Goal: Communication & Community: Answer question/provide support

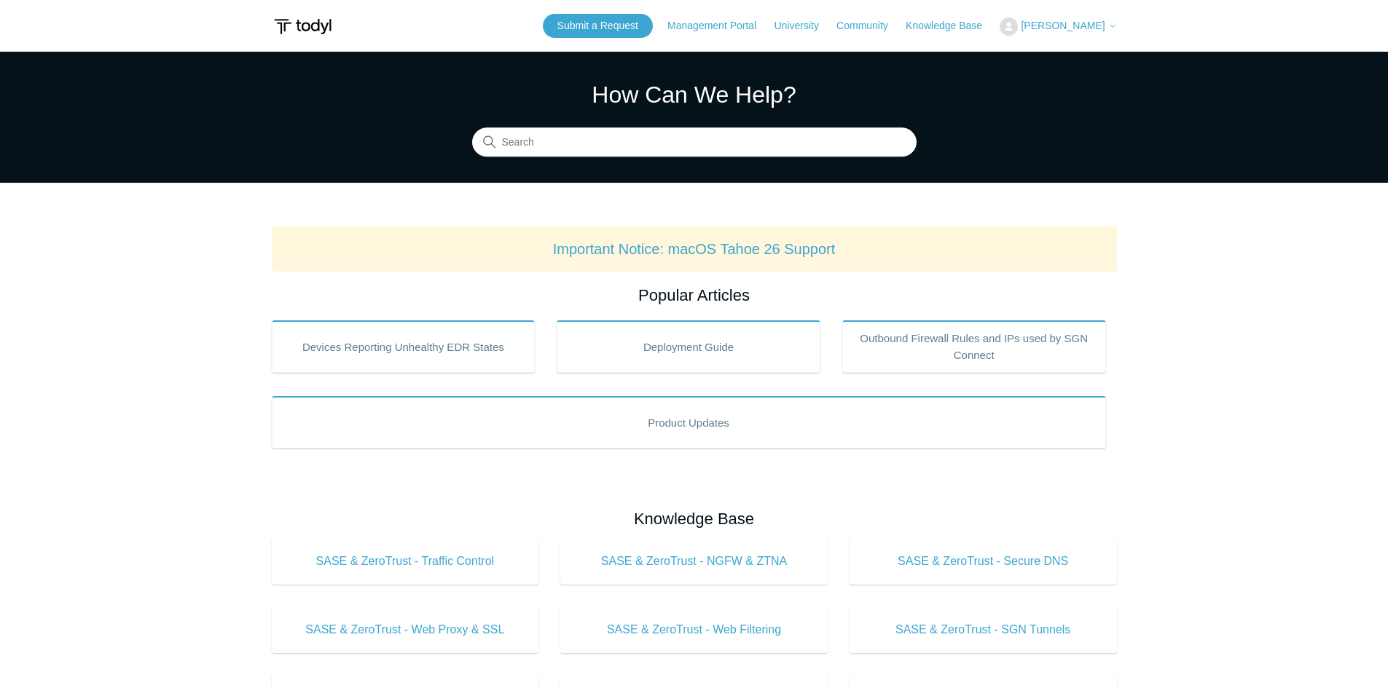
click at [1110, 28] on icon at bounding box center [1112, 26] width 9 height 9
click at [1113, 60] on link "My Support Requests" at bounding box center [1071, 56] width 142 height 25
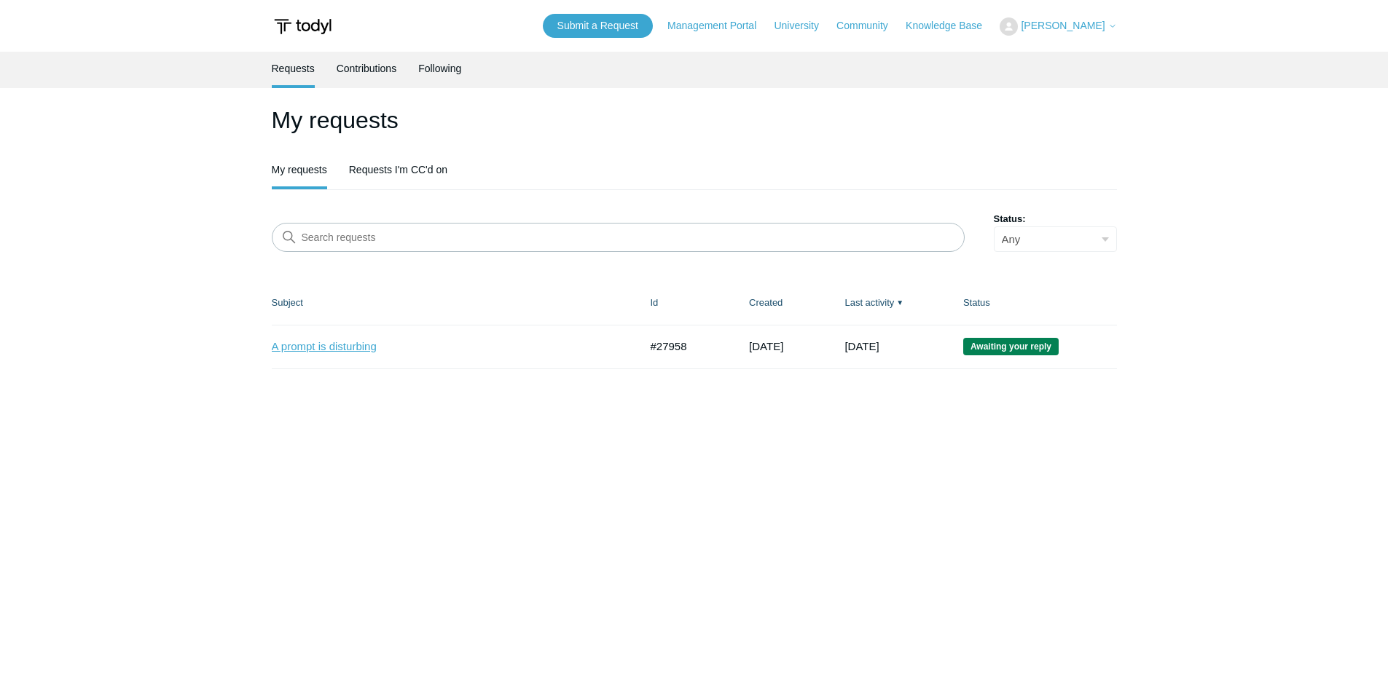
click at [363, 346] on link "A prompt is disturbing" at bounding box center [445, 347] width 346 height 17
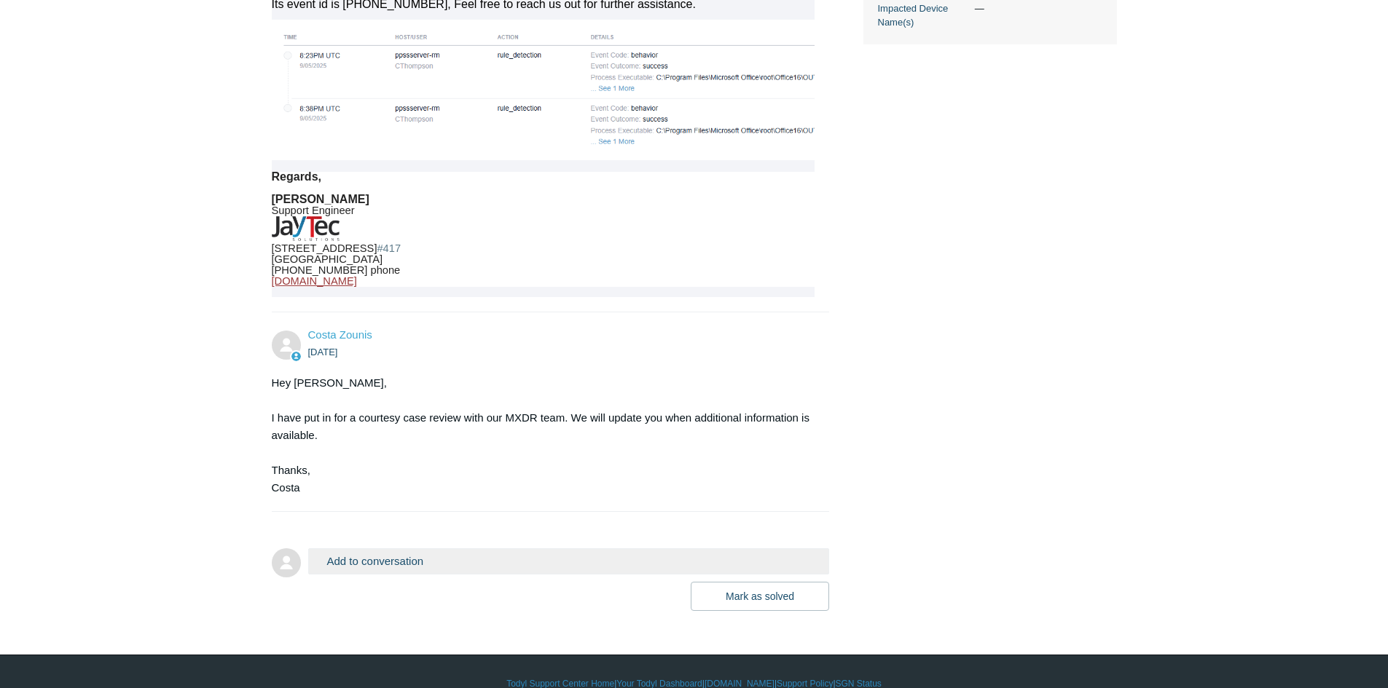
scroll to position [726, 0]
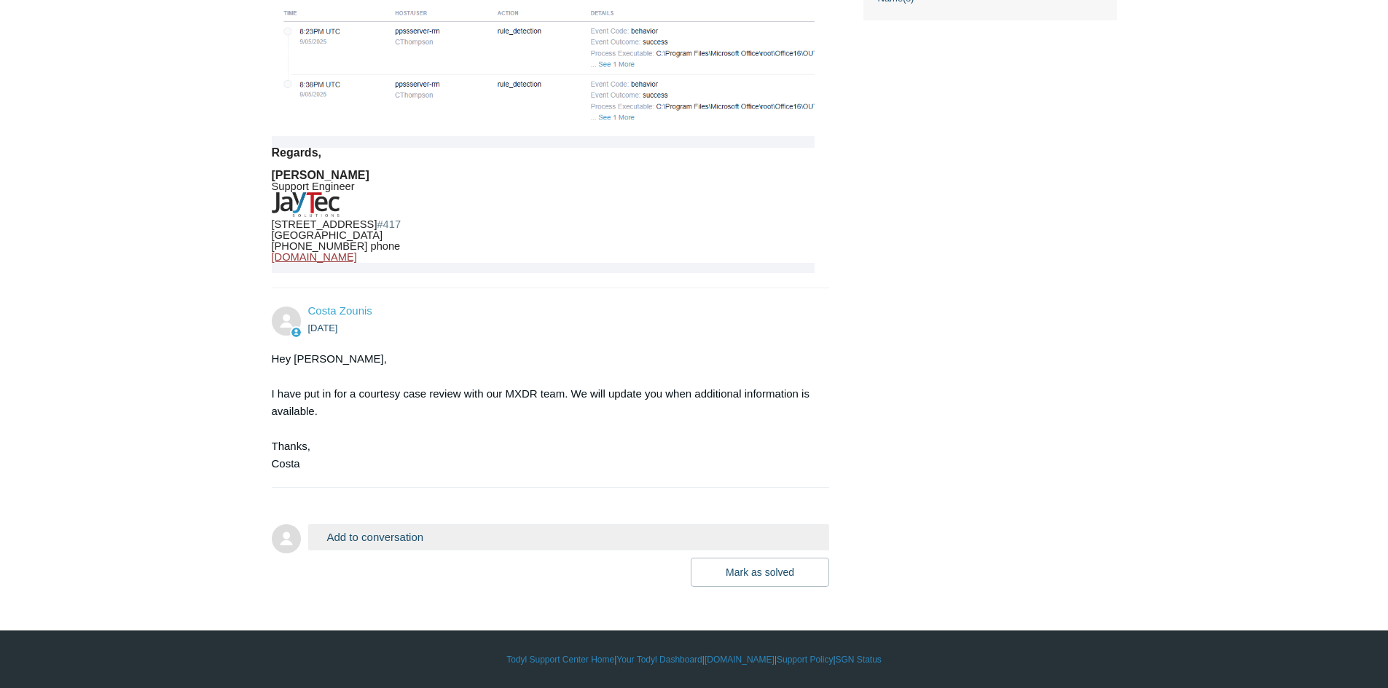
click at [365, 538] on button "Add to conversation" at bounding box center [569, 537] width 522 height 25
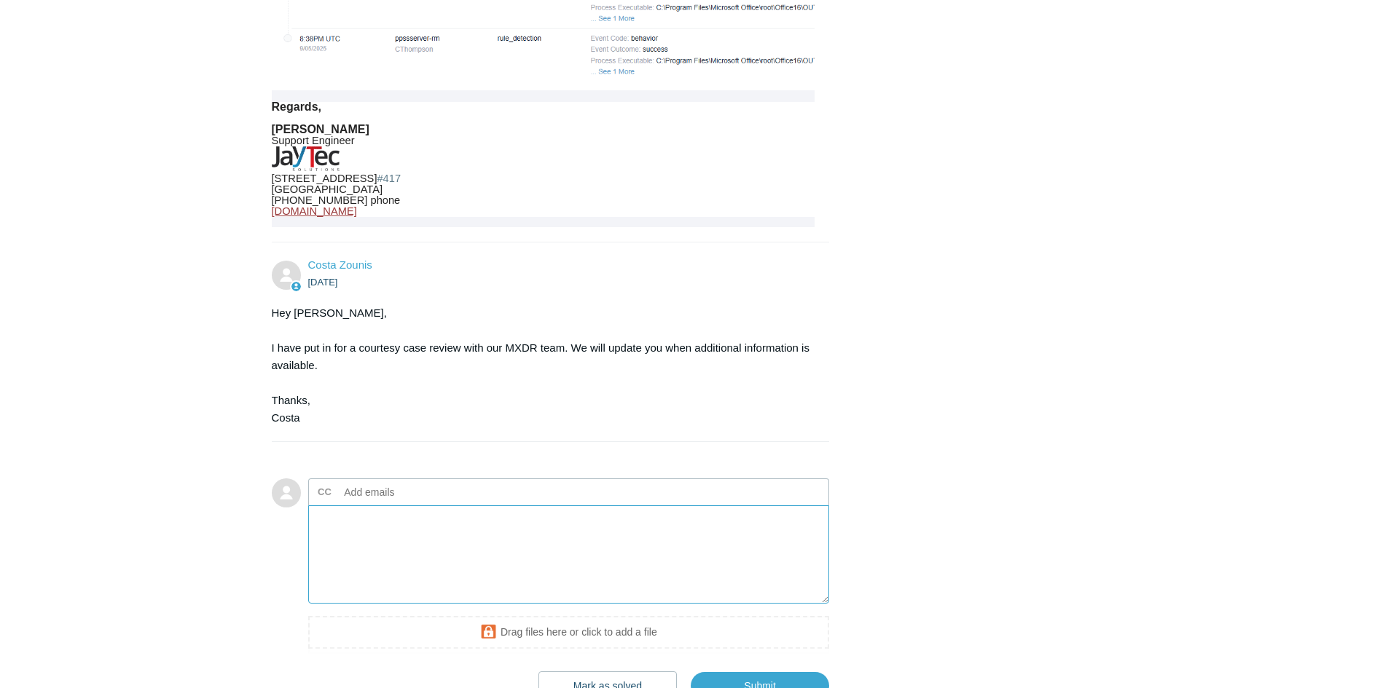
click at [395, 573] on textarea "Add your reply" at bounding box center [569, 555] width 522 height 98
paste textarea "Looks like this did not get fixed. I just completed a task on PensionPal and my…"
type textarea "Looks like this did not get fixed. I just completed a task on PensionPal and my…"
click at [381, 503] on input "text" at bounding box center [417, 493] width 157 height 22
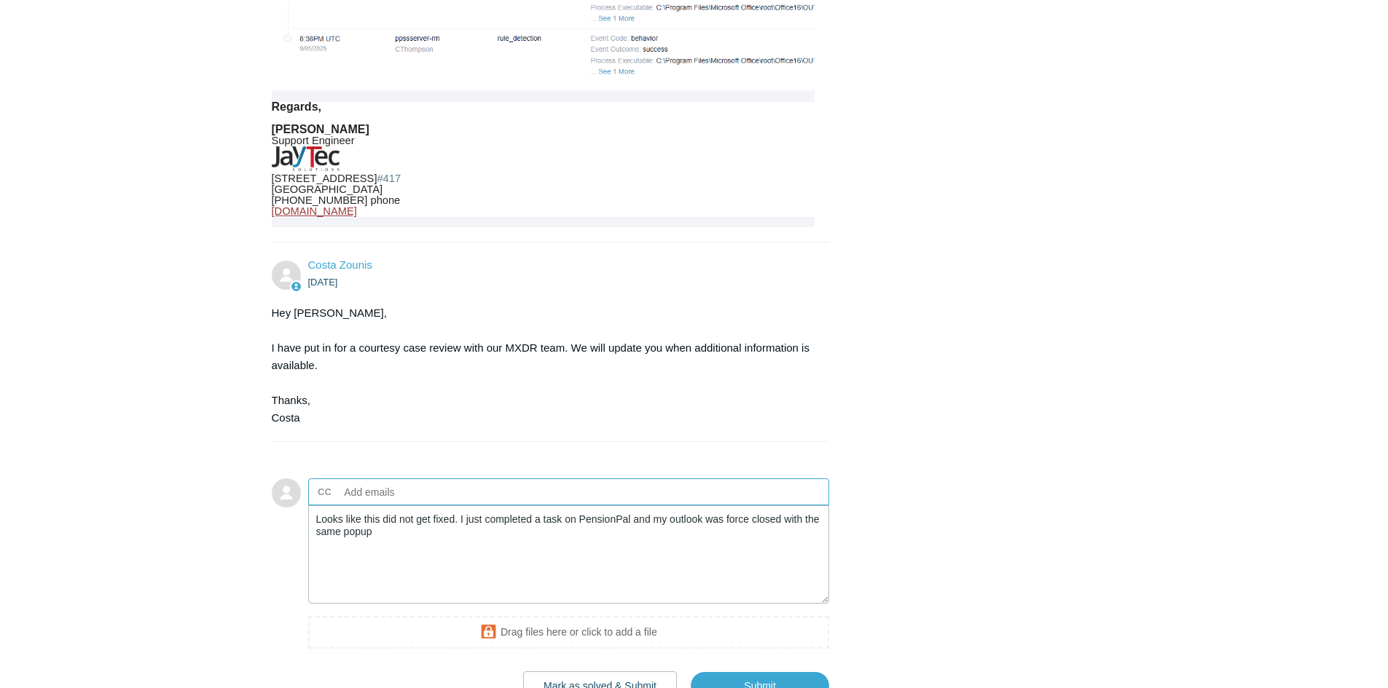
paste input "CThompson@ppssinc.com"
type input "CThompson@ppssinc.com"
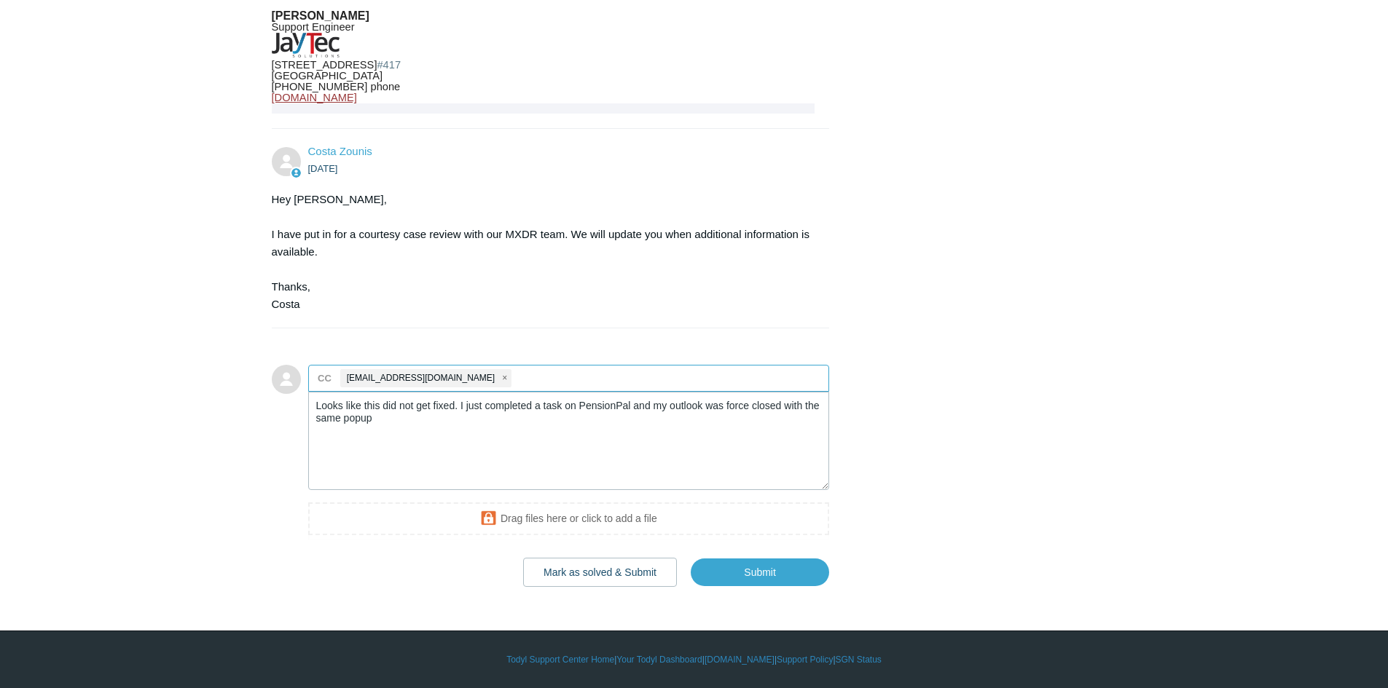
scroll to position [885, 0]
click at [315, 407] on textarea "Looks like this did not get fixed. I just completed a task on PensionPal and my…" at bounding box center [569, 441] width 522 height 98
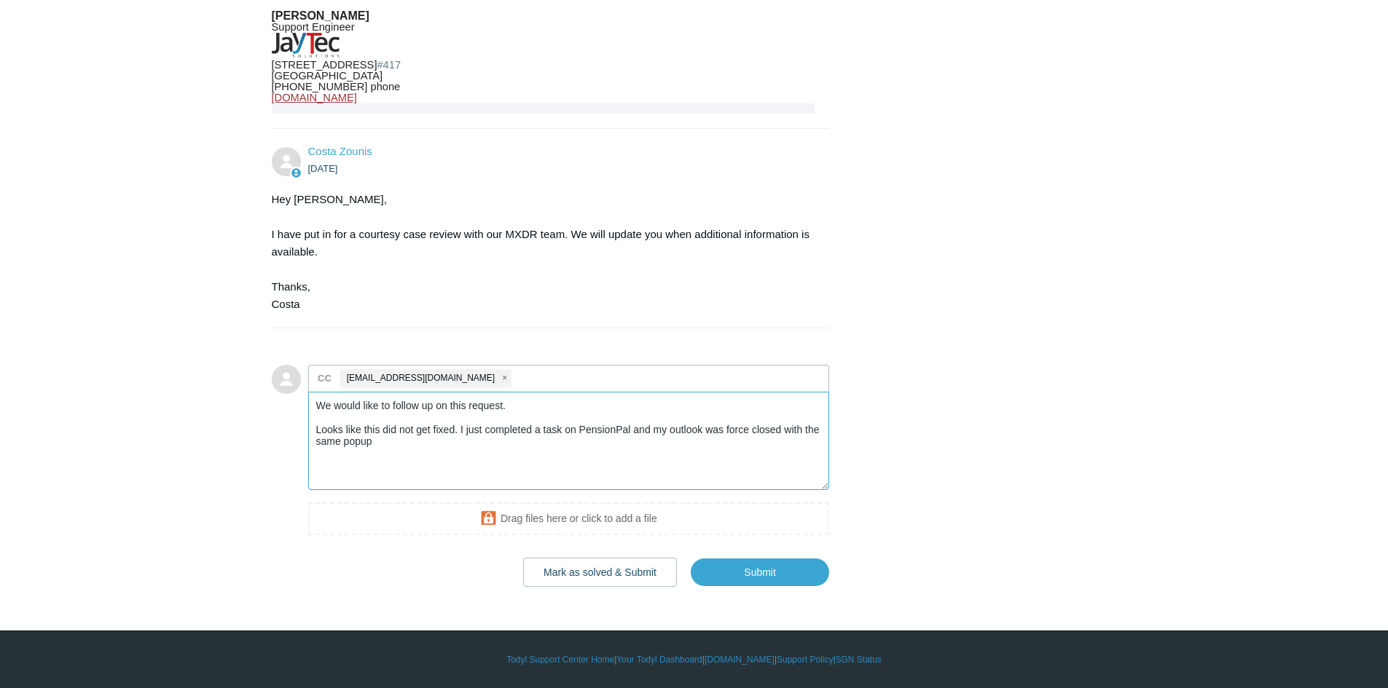
type textarea "We would like to follow up on this request. Looks like this did not get fixed. …"
click at [520, 373] on ul "CC CThompson@ppssinc.com" at bounding box center [569, 378] width 522 height 27
type input "j"
click at [763, 574] on input "Submit" at bounding box center [760, 572] width 138 height 29
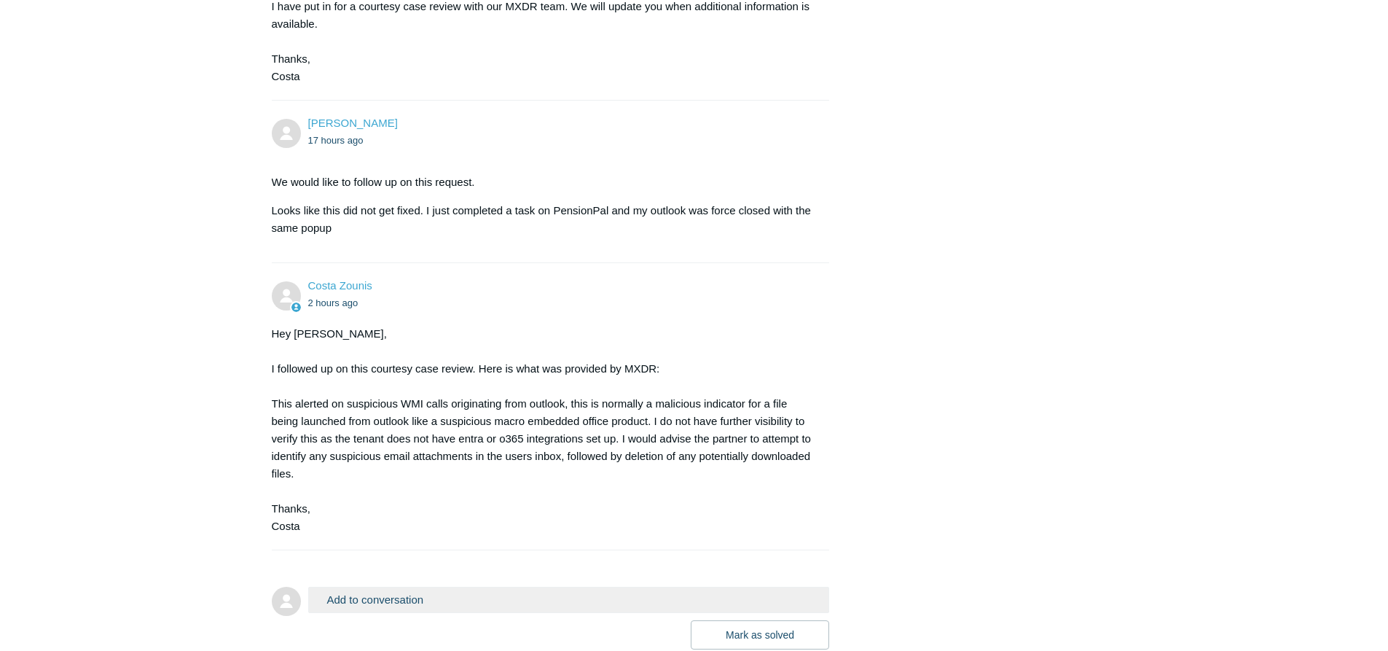
scroll to position [1213, 0]
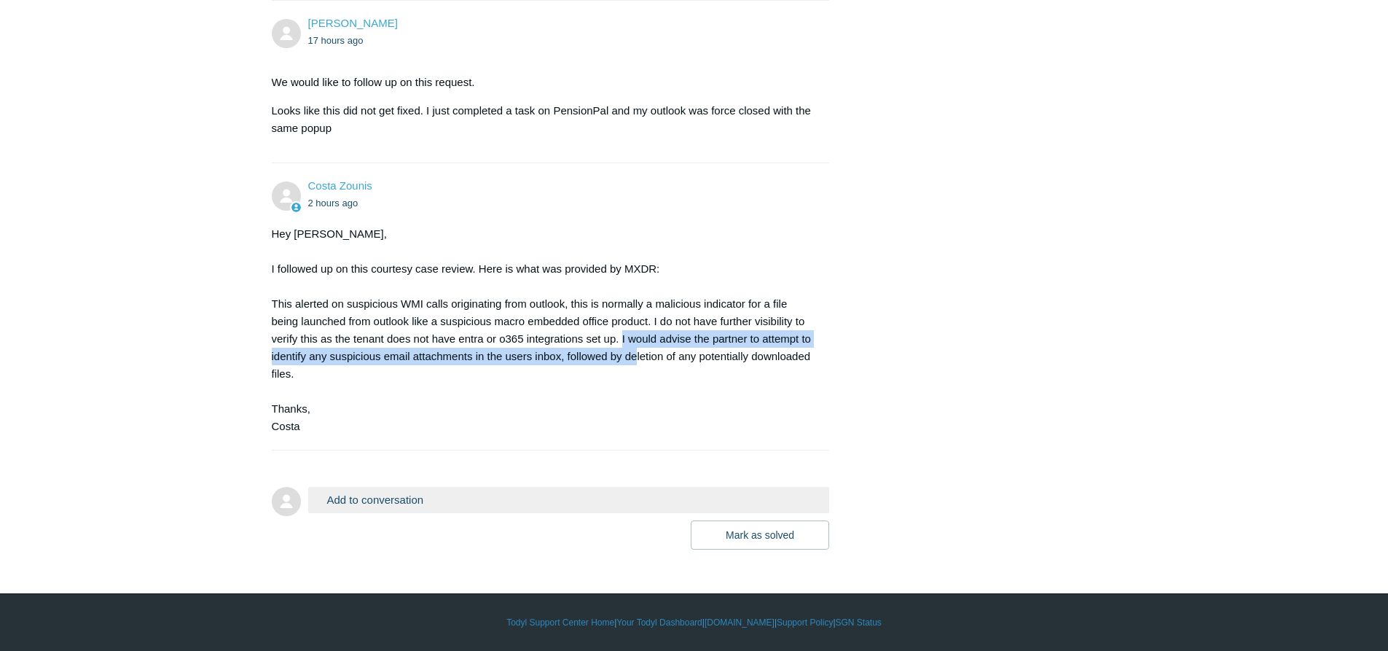
drag, startPoint x: 621, startPoint y: 340, endPoint x: 637, endPoint y: 358, distance: 23.8
click at [637, 358] on div "Hey [PERSON_NAME], I followed up on this courtesy case review. Here is what was…" at bounding box center [544, 330] width 544 height 210
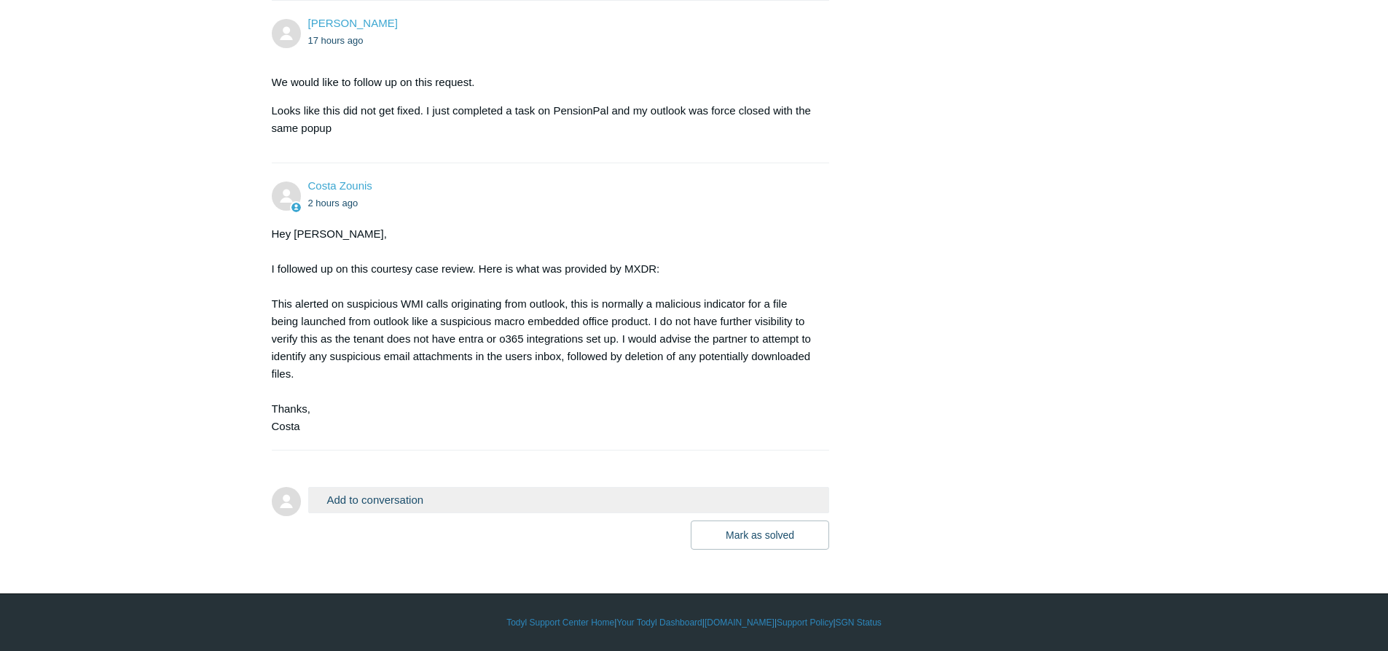
click at [635, 379] on div "Hey Ahmed, I followed up on this courtesy case review. Here is what was provide…" at bounding box center [544, 330] width 544 height 210
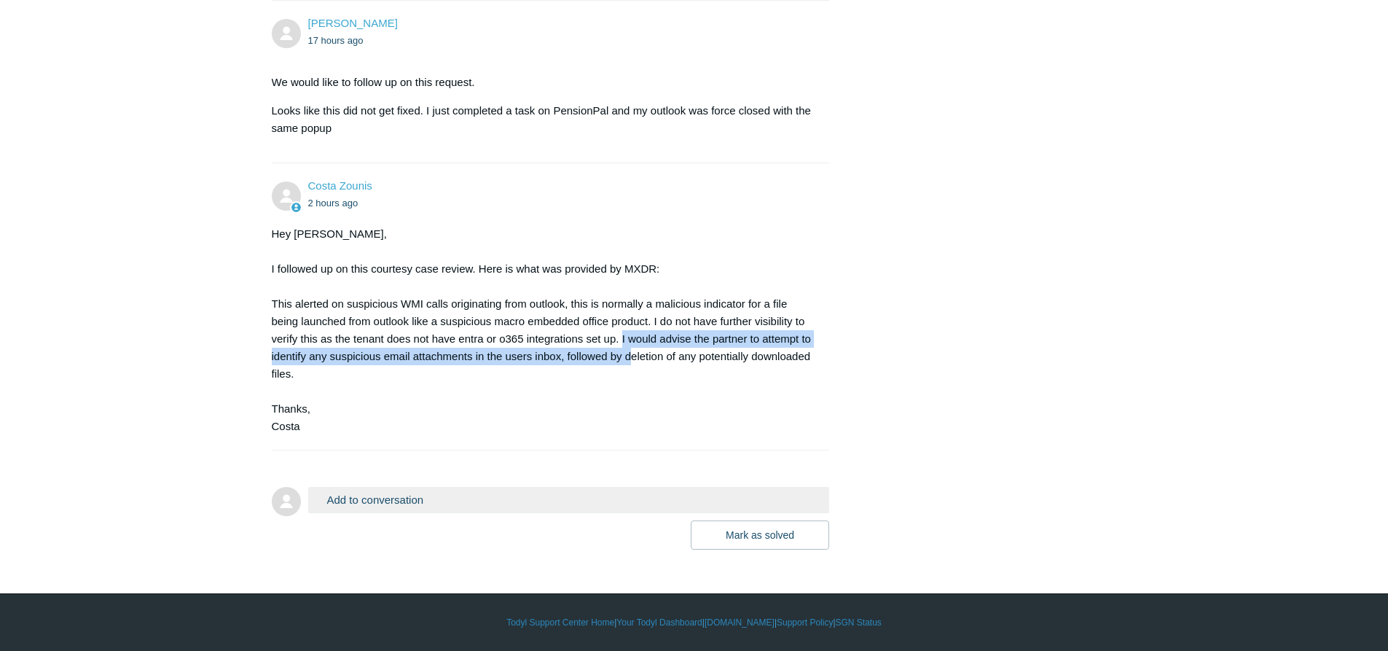
drag, startPoint x: 622, startPoint y: 337, endPoint x: 632, endPoint y: 358, distance: 23.2
click at [632, 358] on div "Hey Ahmed, I followed up on this courtesy case review. Here is what was provide…" at bounding box center [544, 330] width 544 height 210
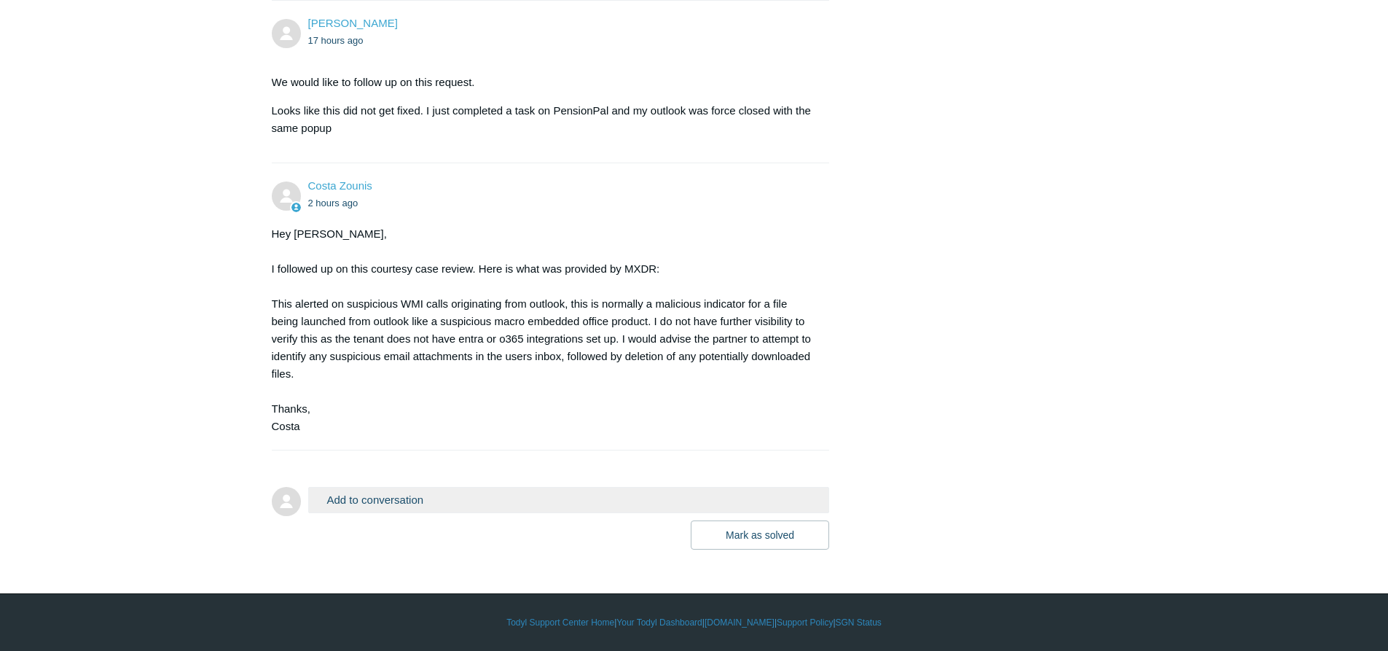
click at [625, 372] on div "Hey Ahmed, I followed up on this courtesy case review. Here is what was provide…" at bounding box center [544, 330] width 544 height 210
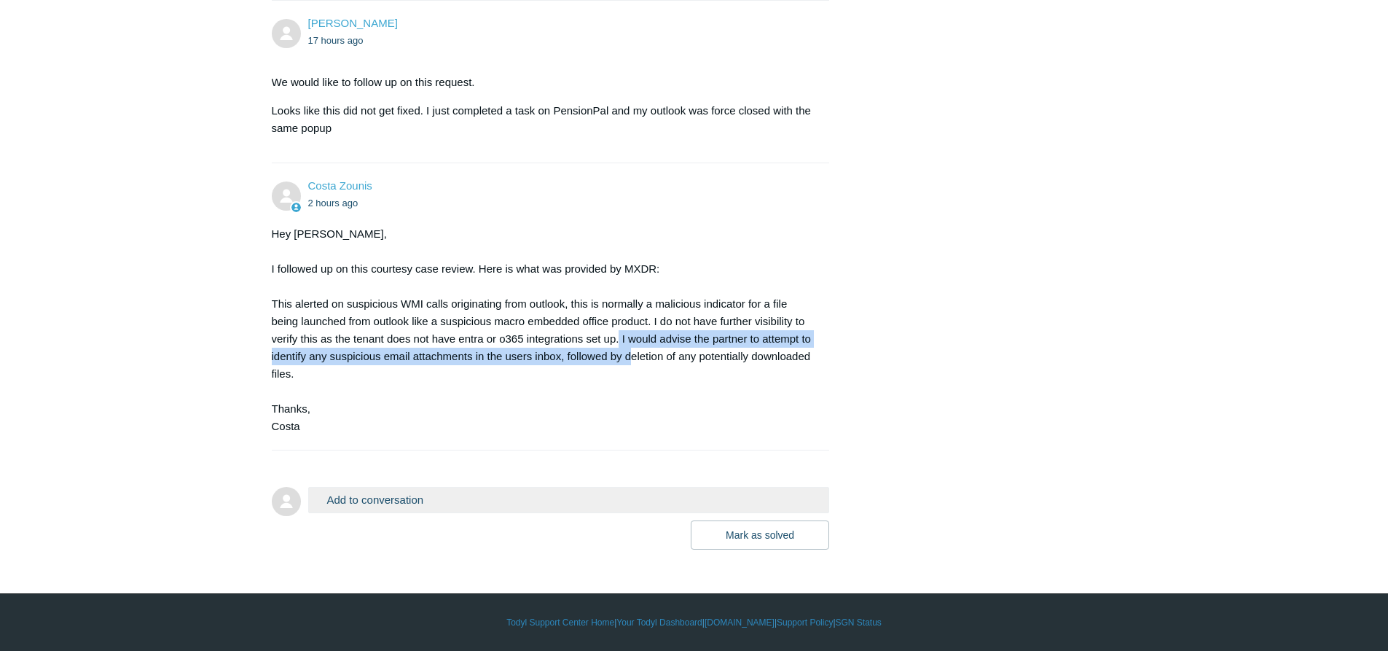
drag, startPoint x: 620, startPoint y: 337, endPoint x: 630, endPoint y: 361, distance: 26.8
click at [630, 361] on div "Hey Ahmed, I followed up on this courtesy case review. Here is what was provide…" at bounding box center [544, 330] width 544 height 210
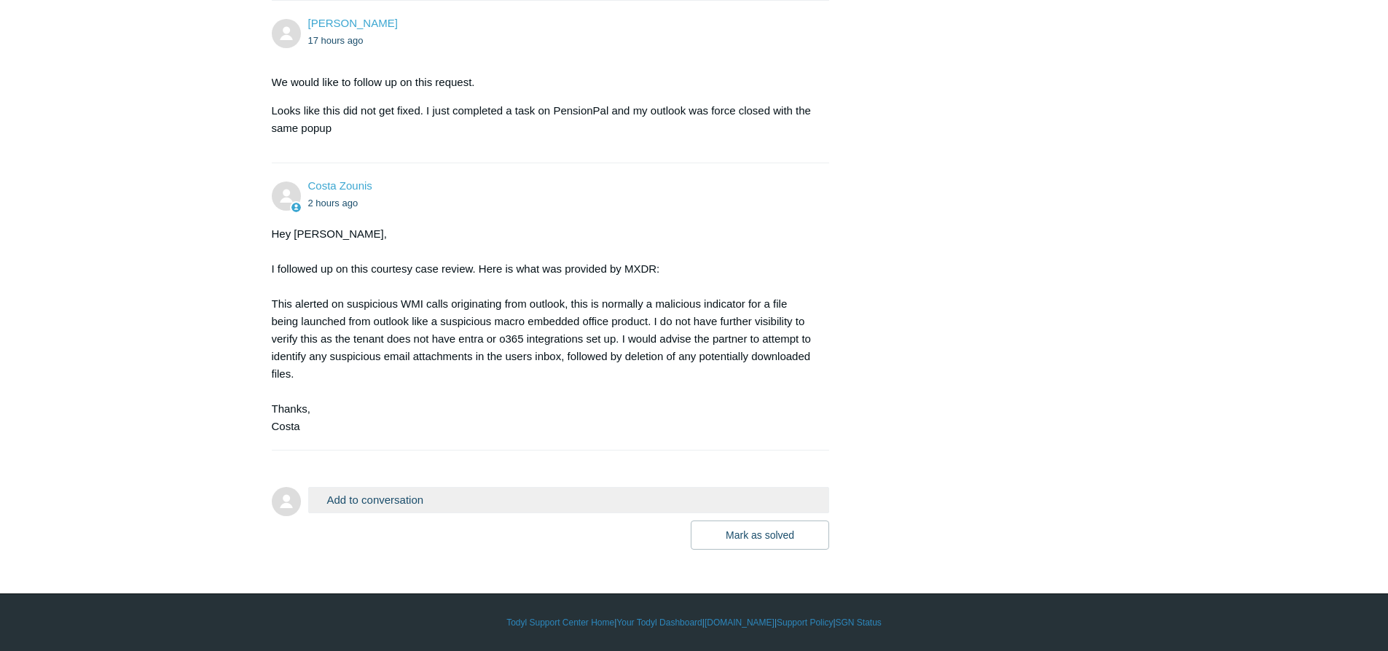
click at [627, 393] on div "Hey Ahmed, I followed up on this courtesy case review. Here is what was provide…" at bounding box center [544, 330] width 544 height 210
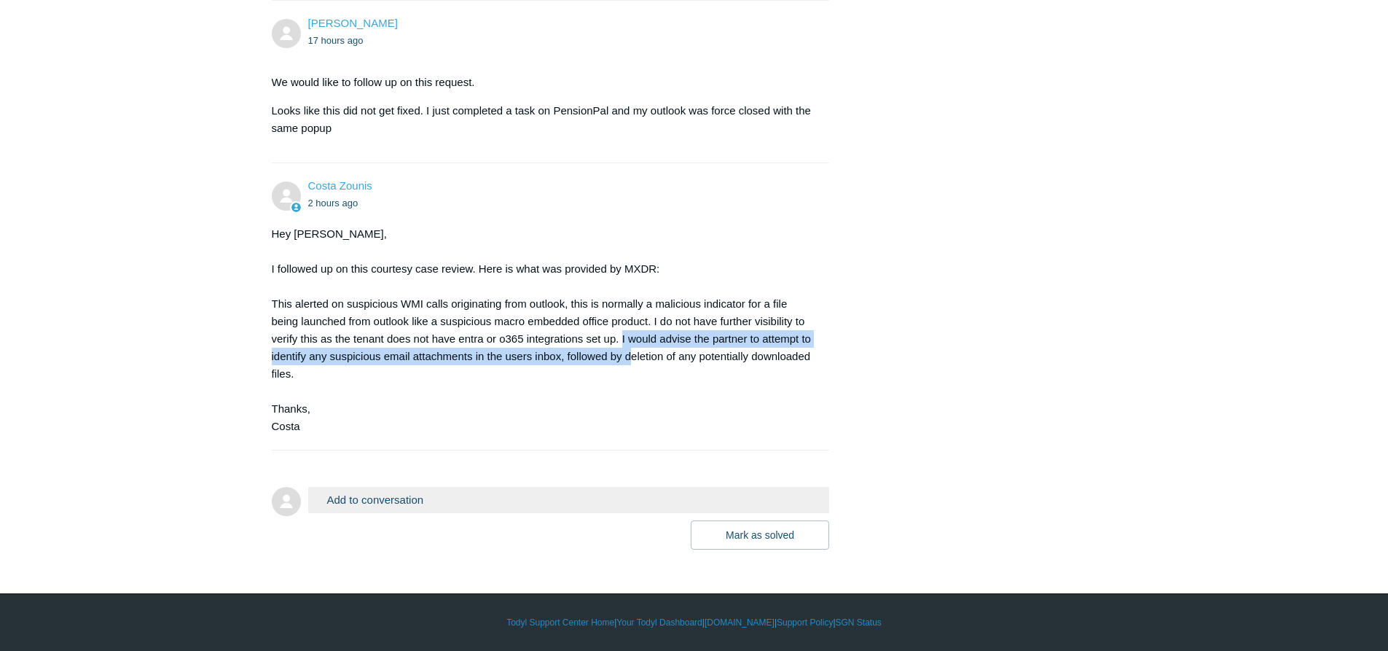
drag, startPoint x: 621, startPoint y: 341, endPoint x: 629, endPoint y: 357, distance: 18.3
click at [629, 357] on div "Hey Ahmed, I followed up on this courtesy case review. Here is what was provide…" at bounding box center [544, 330] width 544 height 210
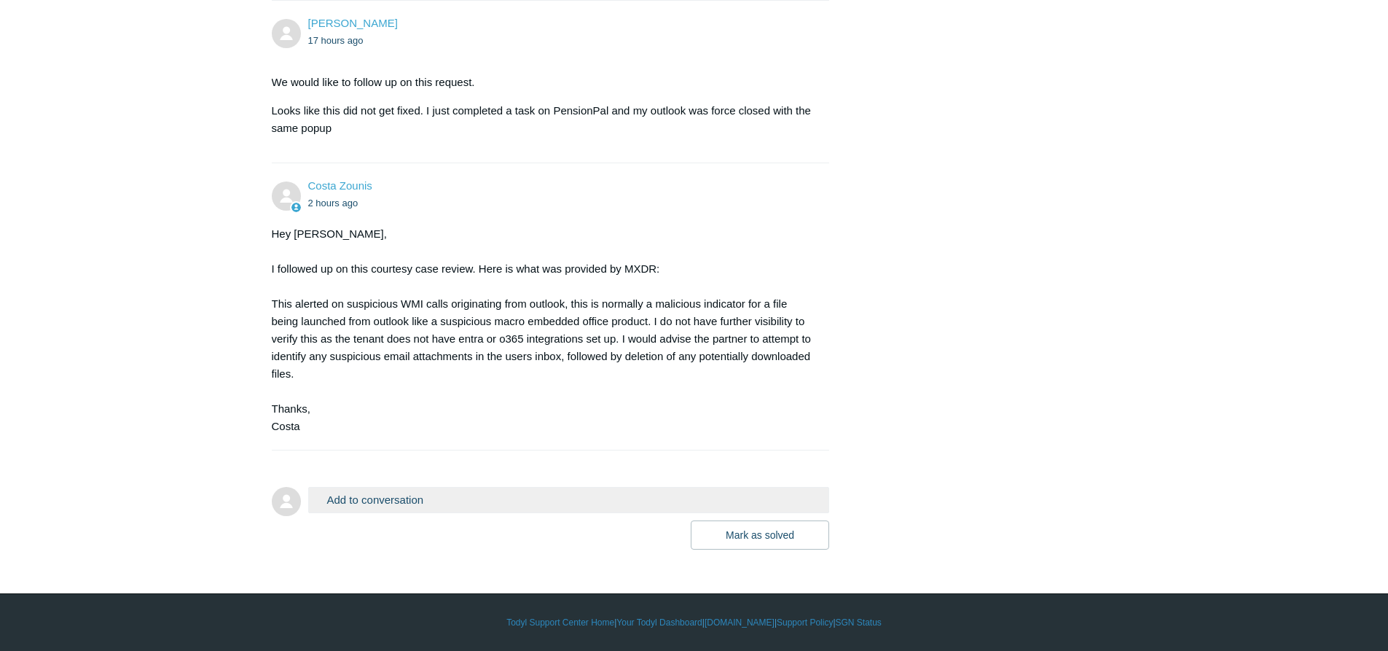
click at [641, 375] on div "Hey Ahmed, I followed up on this courtesy case review. Here is what was provide…" at bounding box center [544, 330] width 544 height 210
click at [532, 397] on div "Hey Ahmed, I followed up on this courtesy case review. Here is what was provide…" at bounding box center [544, 330] width 544 height 210
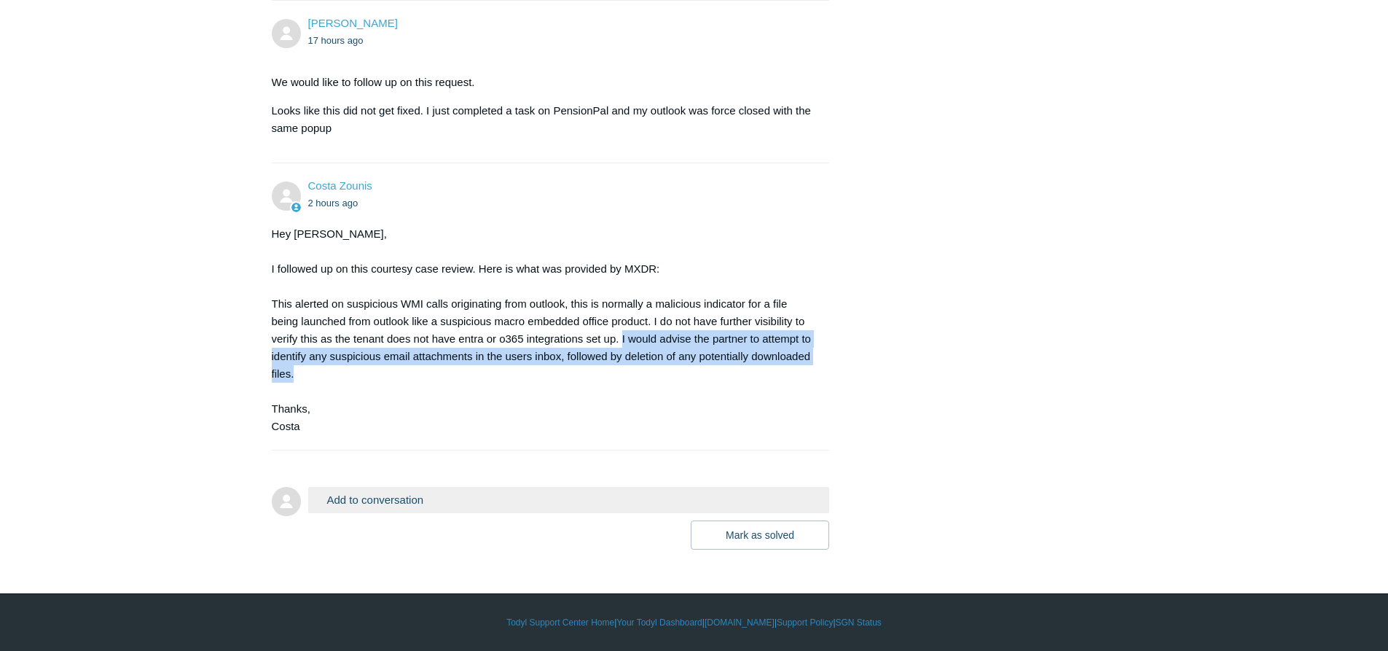
drag, startPoint x: 621, startPoint y: 340, endPoint x: 640, endPoint y: 368, distance: 33.8
click at [640, 368] on div "Hey Ahmed, I followed up on this courtesy case review. Here is what was provide…" at bounding box center [544, 330] width 544 height 210
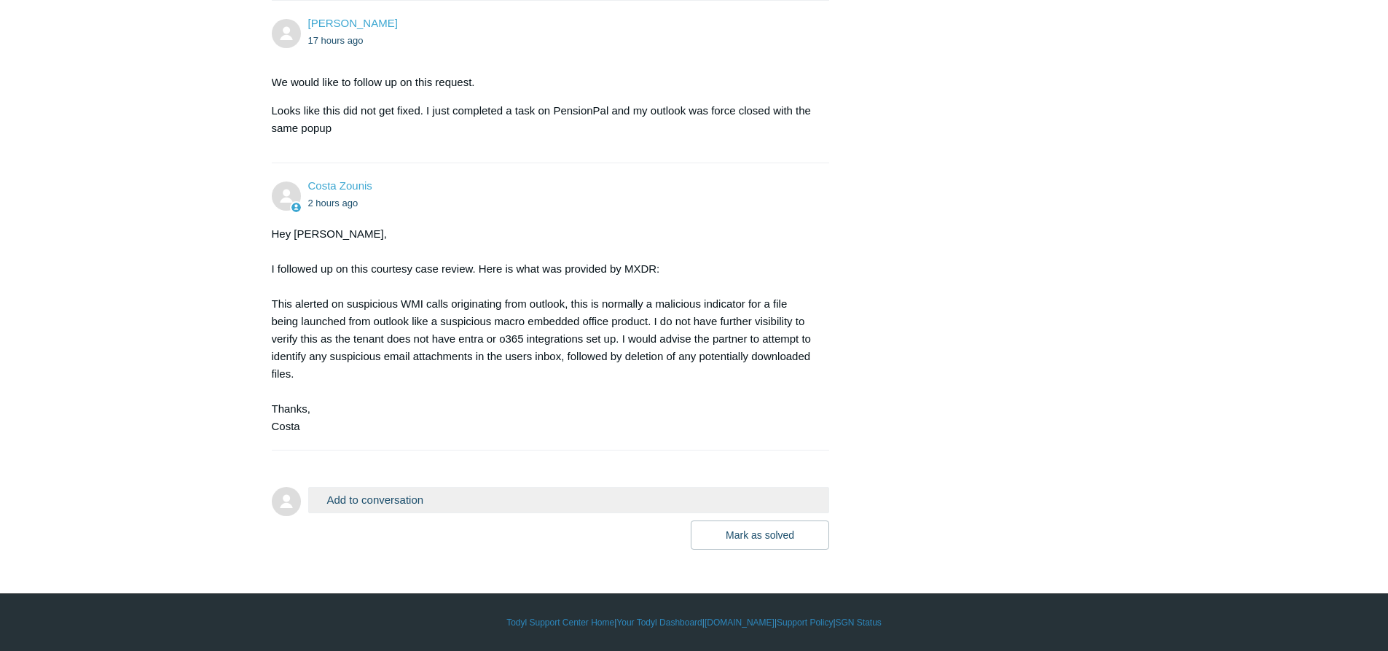
click at [634, 401] on div "Hey Ahmed, I followed up on this courtesy case review. Here is what was provide…" at bounding box center [544, 330] width 544 height 210
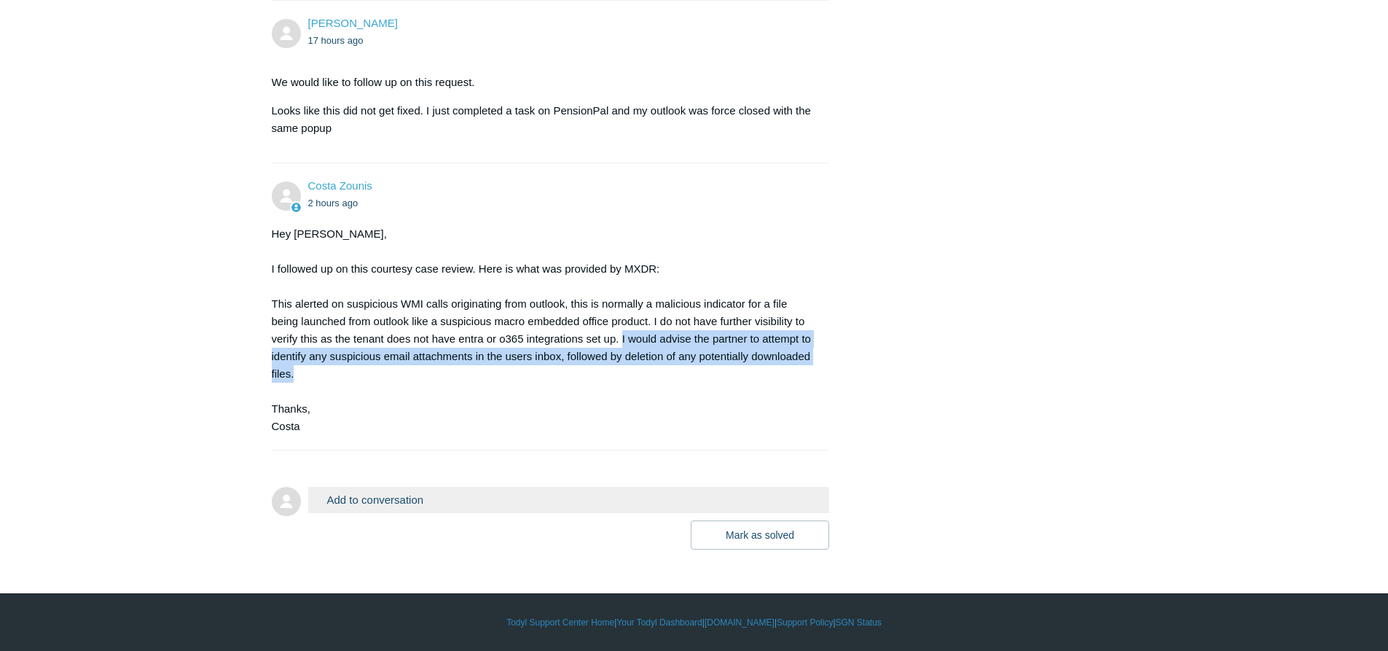
drag, startPoint x: 621, startPoint y: 340, endPoint x: 643, endPoint y: 370, distance: 38.0
click at [643, 370] on div "Hey Ahmed, I followed up on this courtesy case review. Here is what was provide…" at bounding box center [544, 330] width 544 height 210
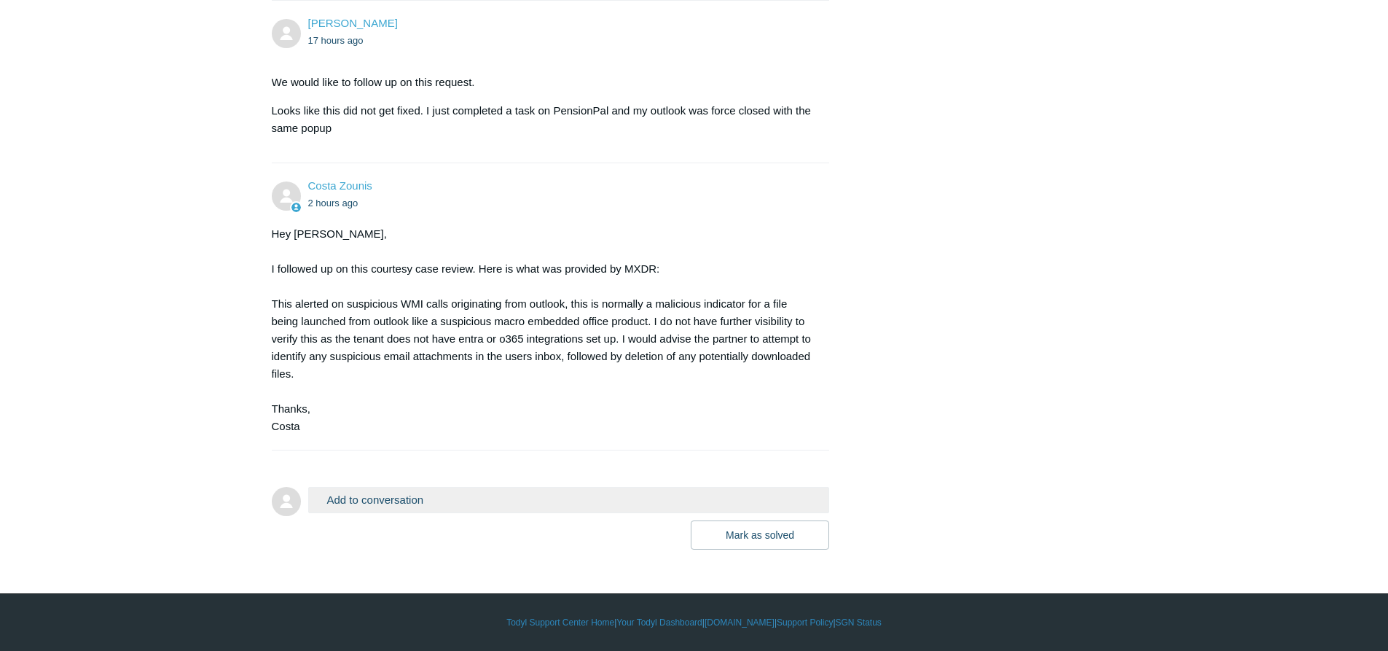
click at [586, 402] on div "Hey Ahmed, I followed up on this courtesy case review. Here is what was provide…" at bounding box center [544, 330] width 544 height 210
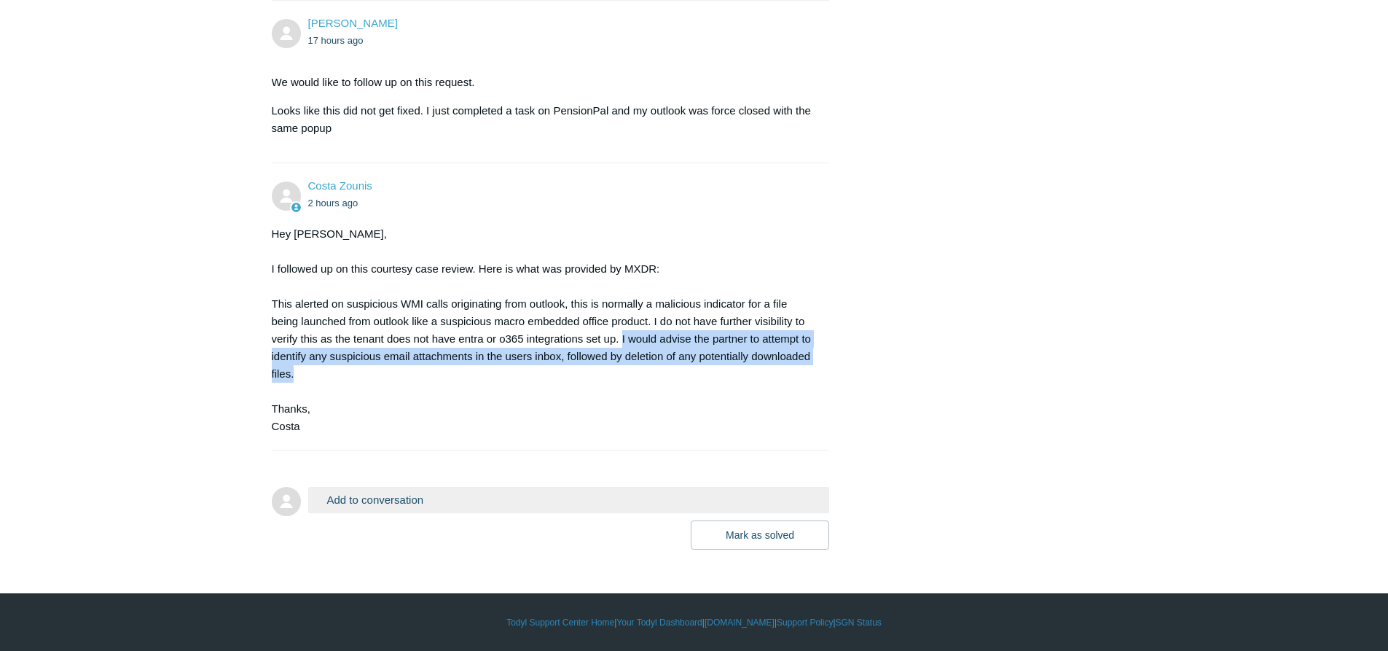
drag, startPoint x: 622, startPoint y: 337, endPoint x: 641, endPoint y: 379, distance: 45.6
click at [641, 379] on div "Hey Ahmed, I followed up on this courtesy case review. Here is what was provide…" at bounding box center [544, 330] width 544 height 210
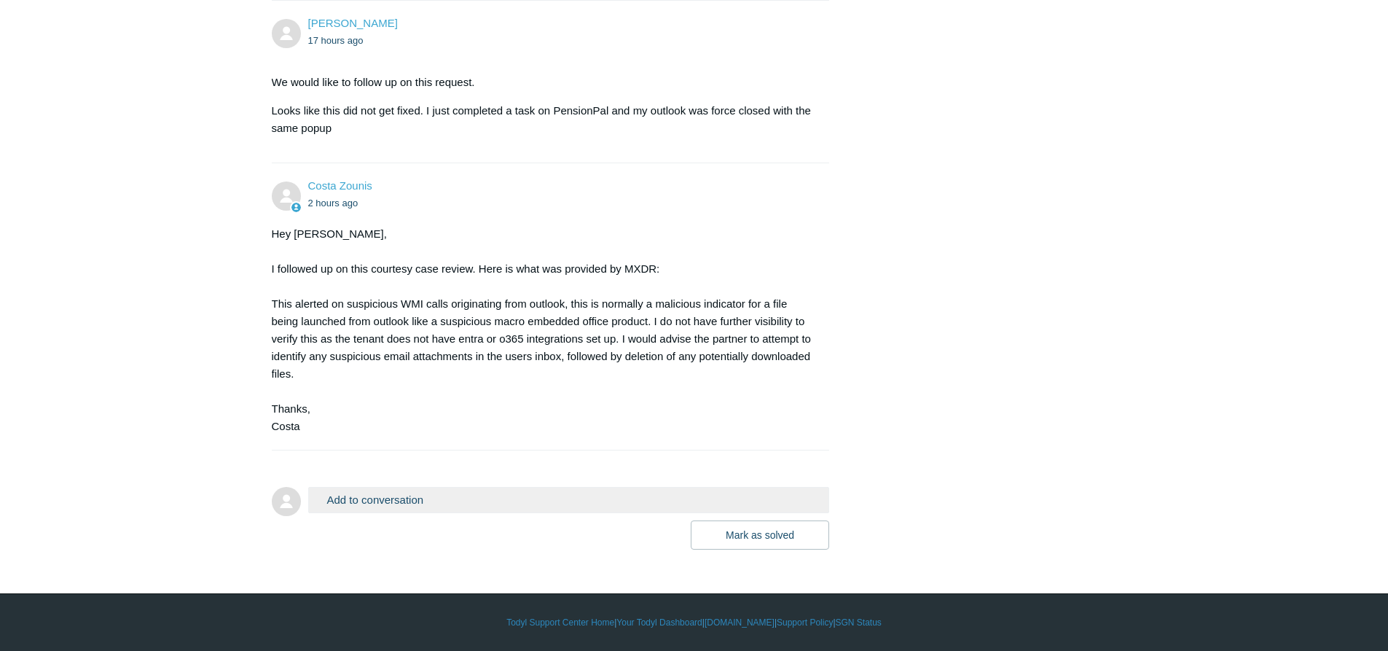
click at [618, 384] on div "Hey Ahmed, I followed up on this courtesy case review. Here is what was provide…" at bounding box center [544, 330] width 544 height 210
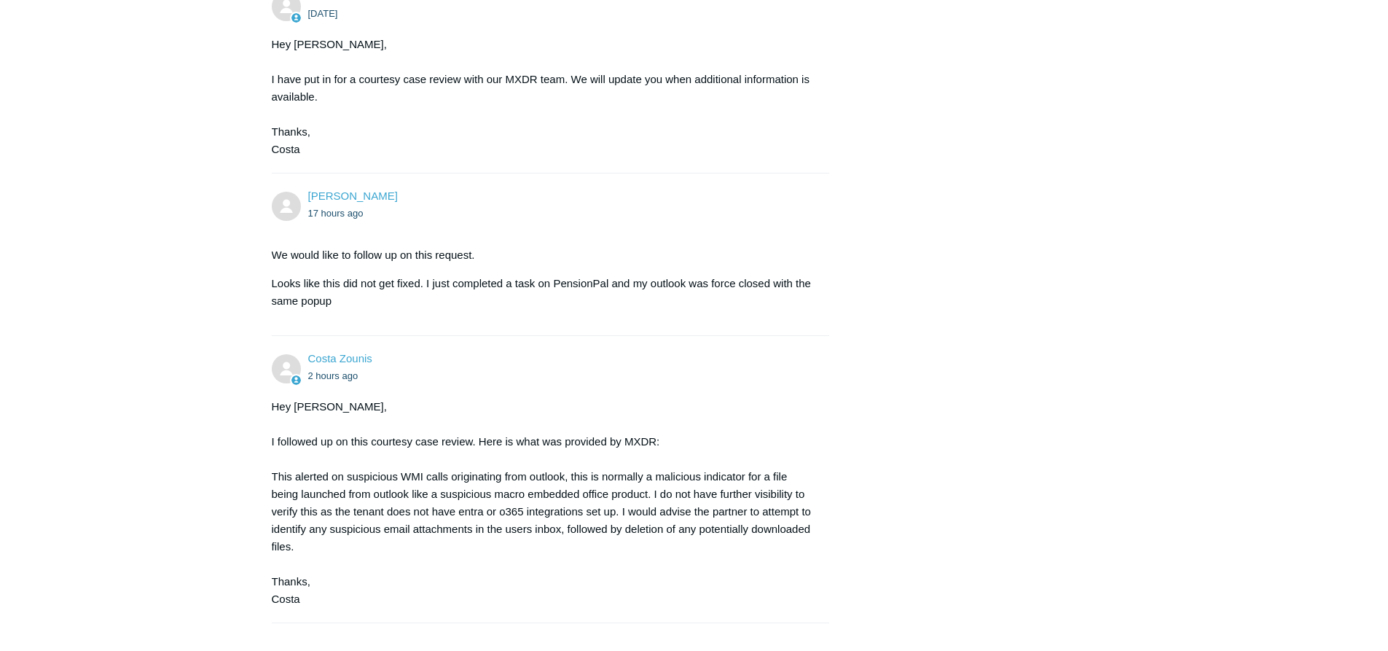
scroll to position [1140, 0]
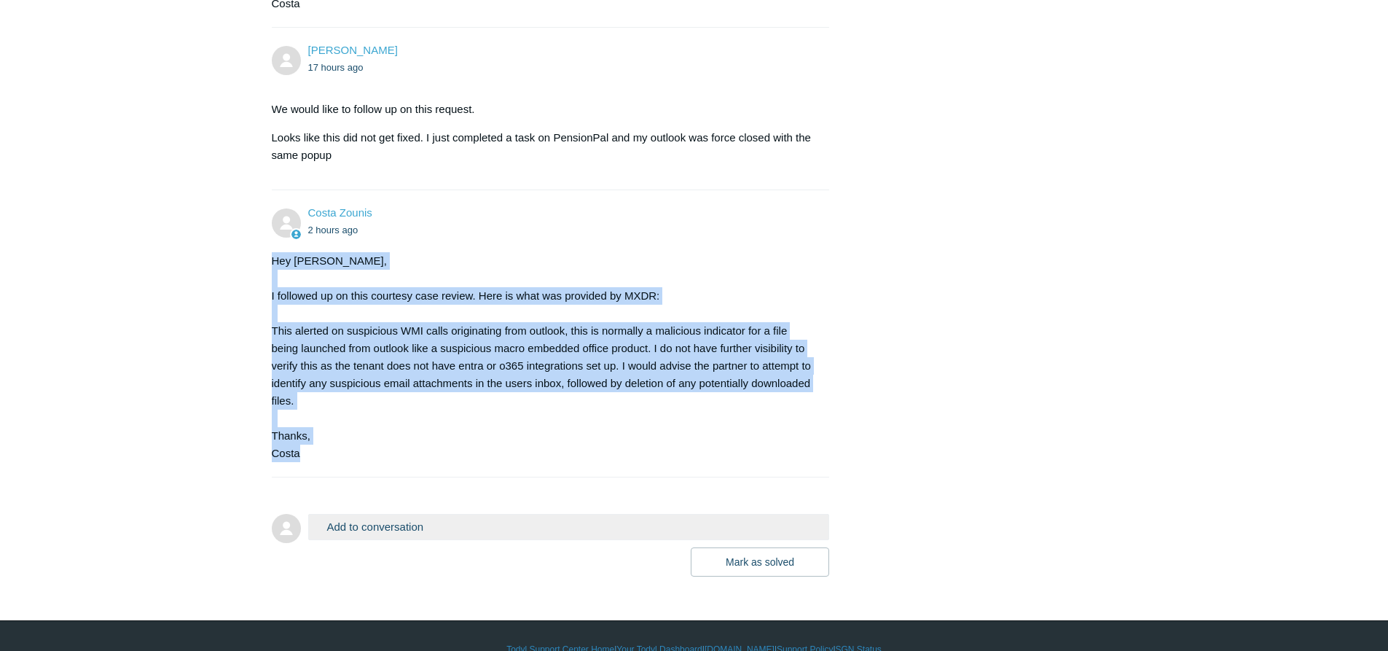
drag, startPoint x: 272, startPoint y: 304, endPoint x: 328, endPoint y: 498, distance: 201.8
click at [328, 462] on div "Hey Ahmed, I followed up on this courtesy case review. Here is what was provide…" at bounding box center [544, 357] width 544 height 210
copy div "Hey Ahmed, I followed up on this courtesy case review. Here is what was provide…"
